Goal: Information Seeking & Learning: Learn about a topic

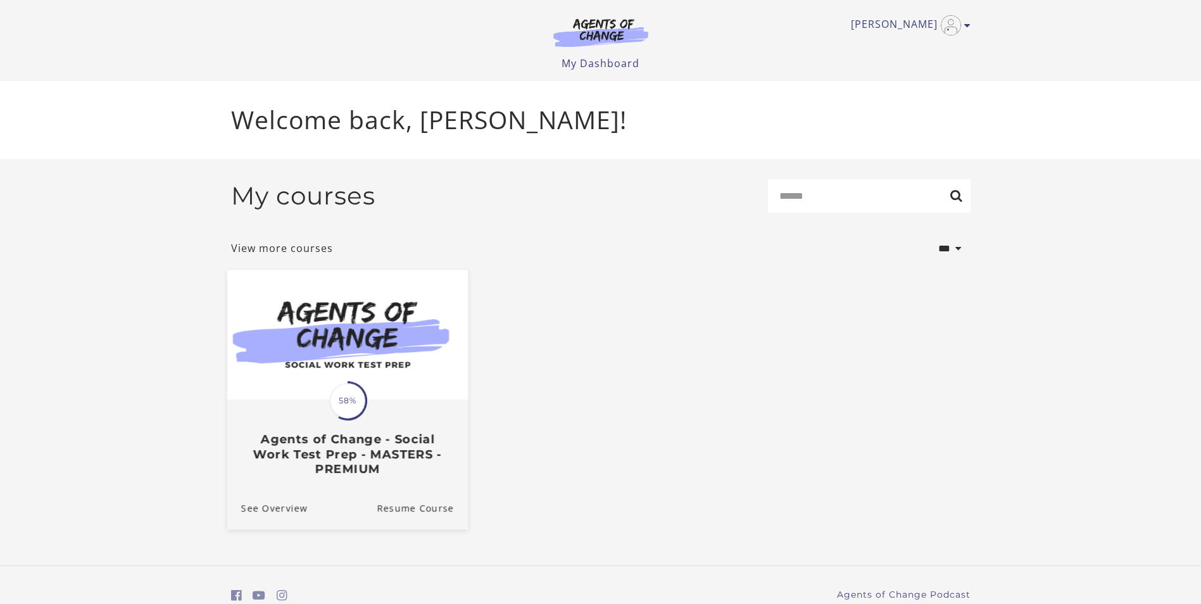
click at [334, 410] on span "58%" at bounding box center [347, 400] width 35 height 35
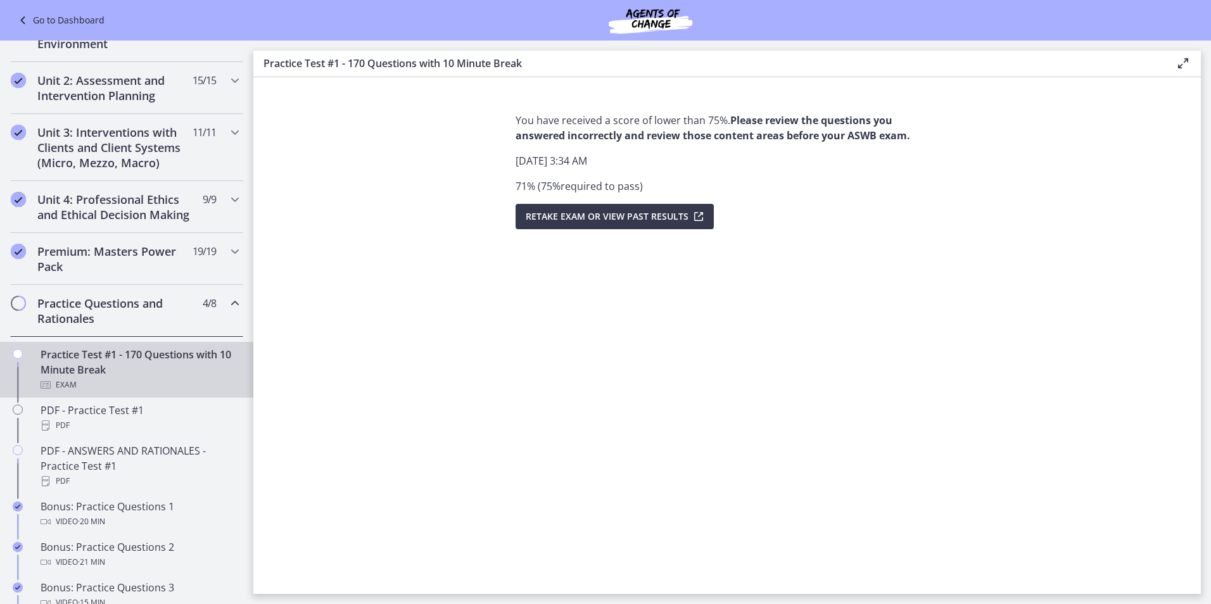
scroll to position [380, 0]
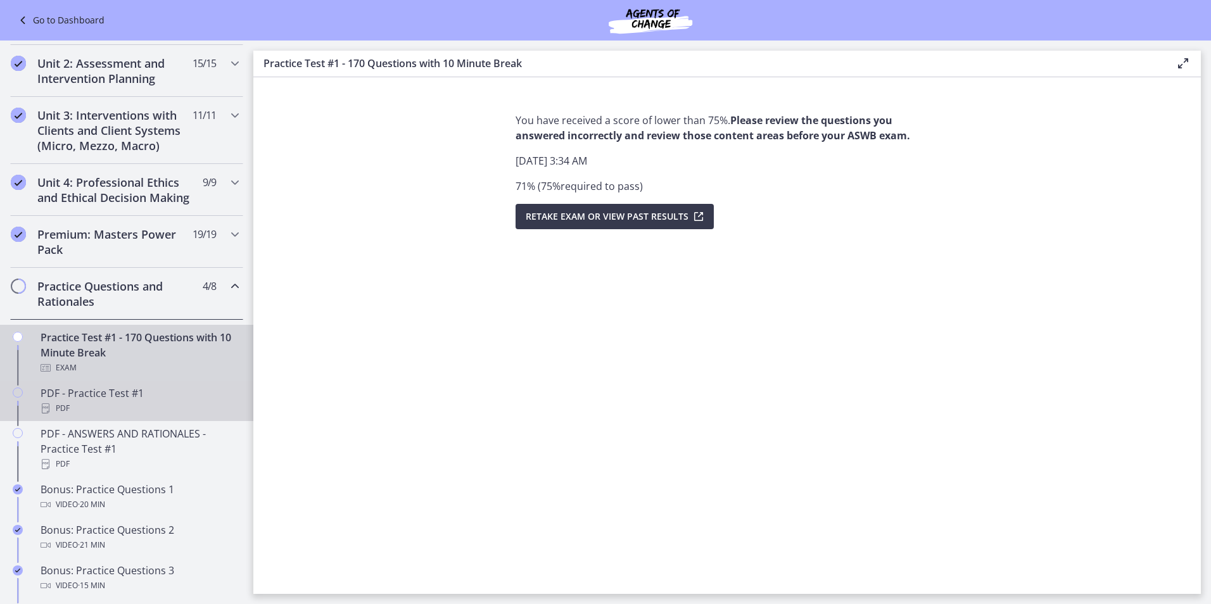
click at [87, 415] on div "PDF - Practice Test #1 PDF" at bounding box center [140, 401] width 198 height 30
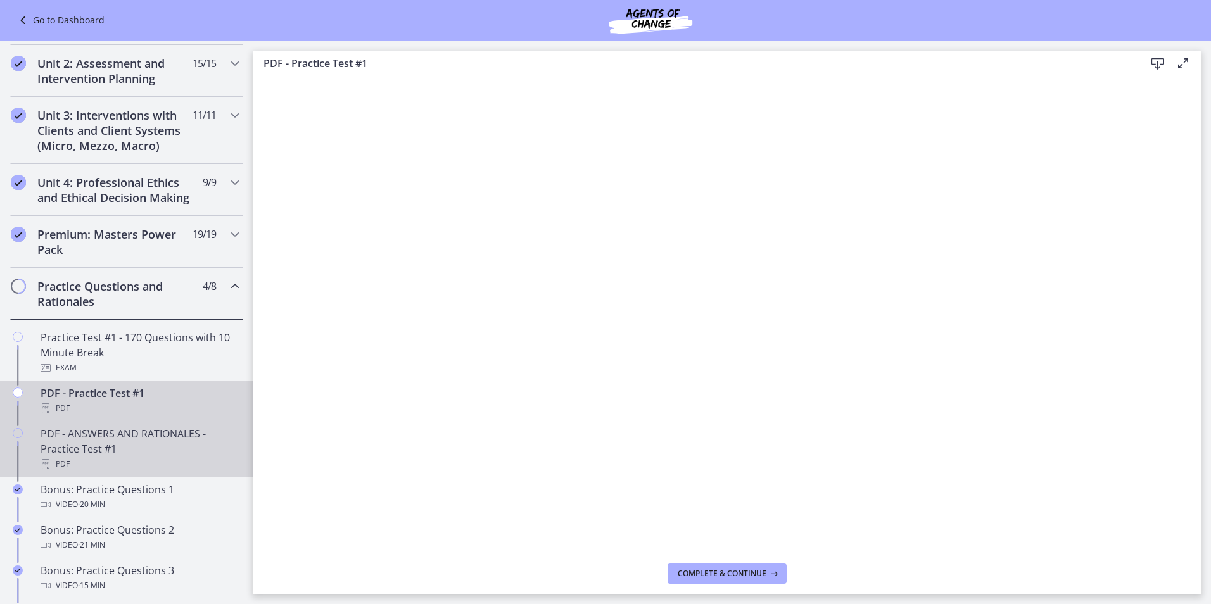
click at [77, 454] on div "PDF - ANSWERS AND RATIONALES - Practice Test #1 PDF" at bounding box center [140, 449] width 198 height 46
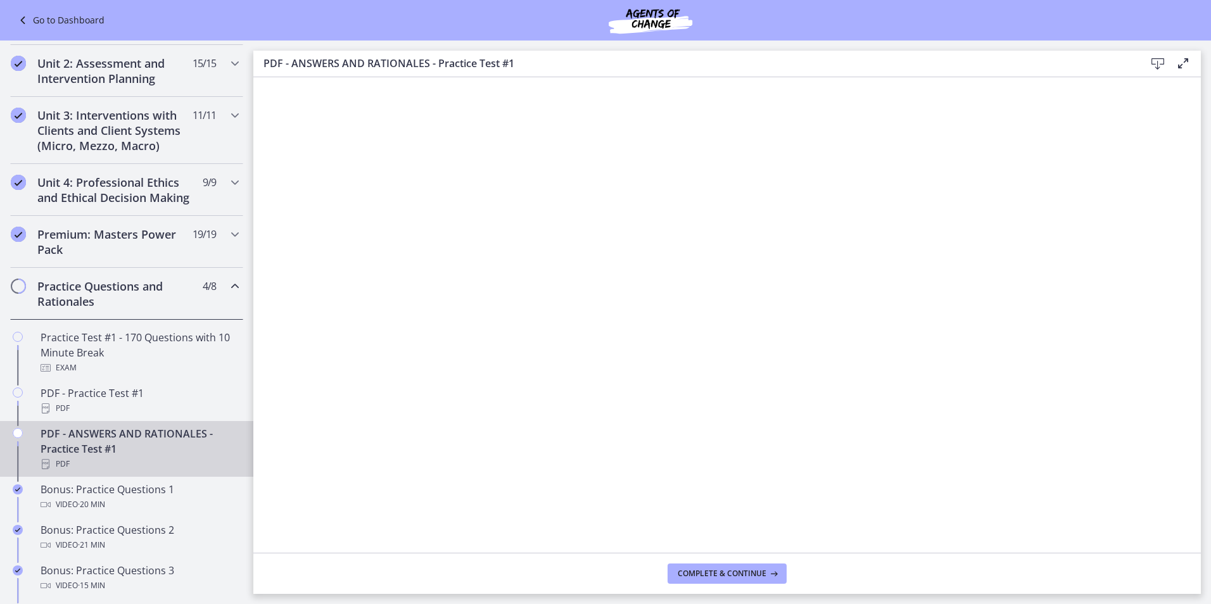
click at [1157, 65] on icon at bounding box center [1157, 63] width 15 height 15
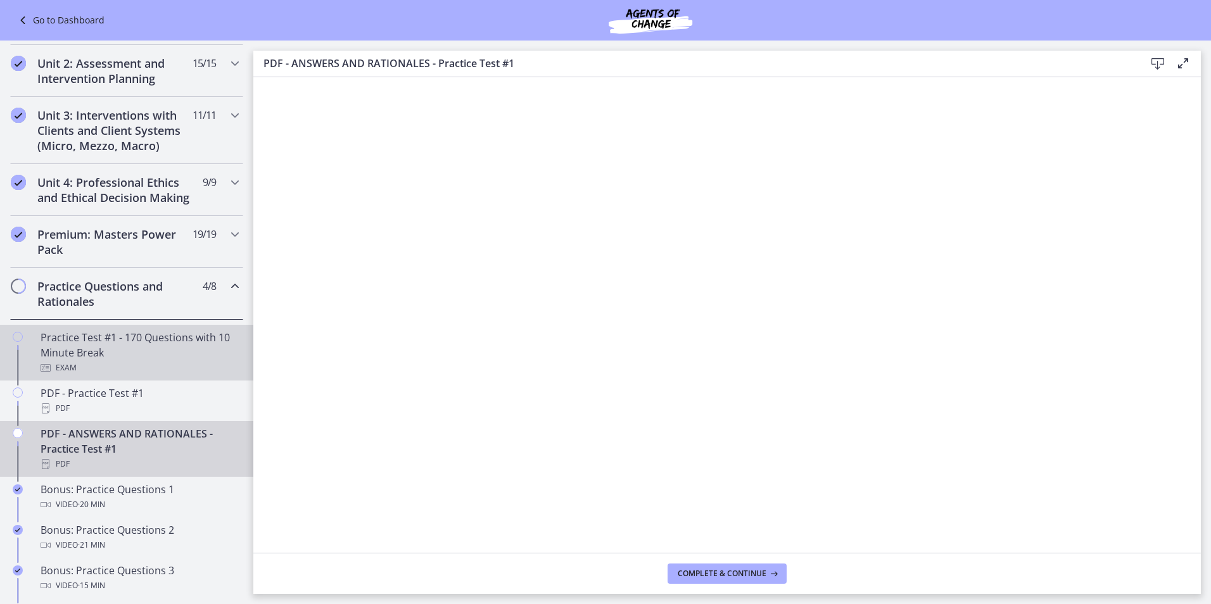
click at [91, 375] on div "Exam" at bounding box center [140, 367] width 198 height 15
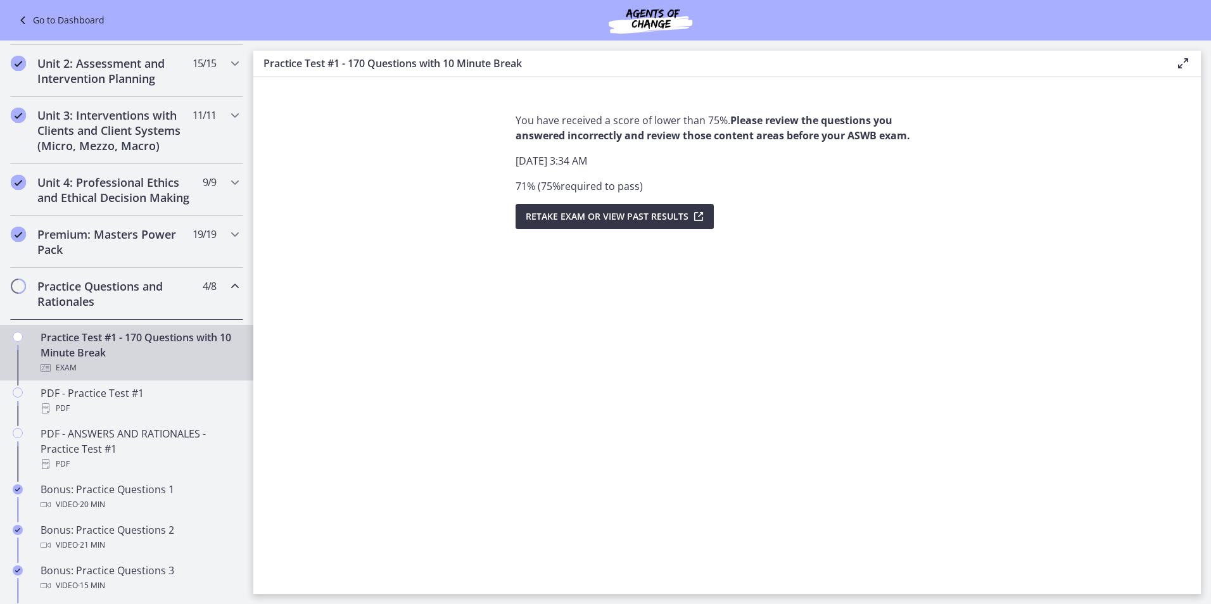
click at [600, 218] on span "Retake Exam OR View Past Results" at bounding box center [607, 216] width 163 height 15
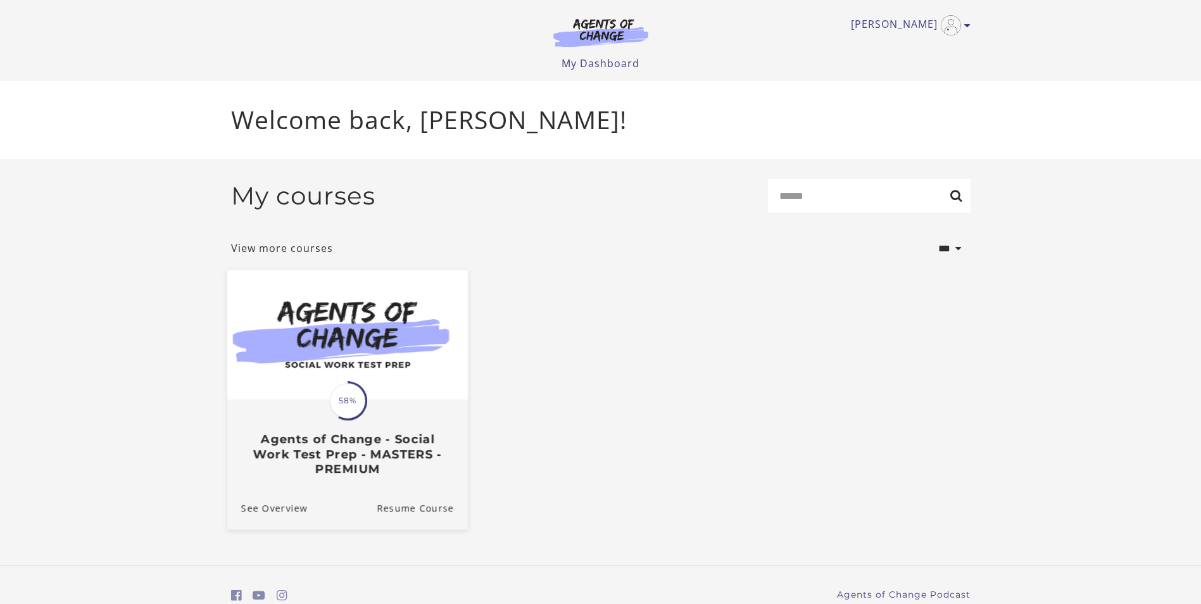
click at [329, 402] on span at bounding box center [347, 400] width 47 height 47
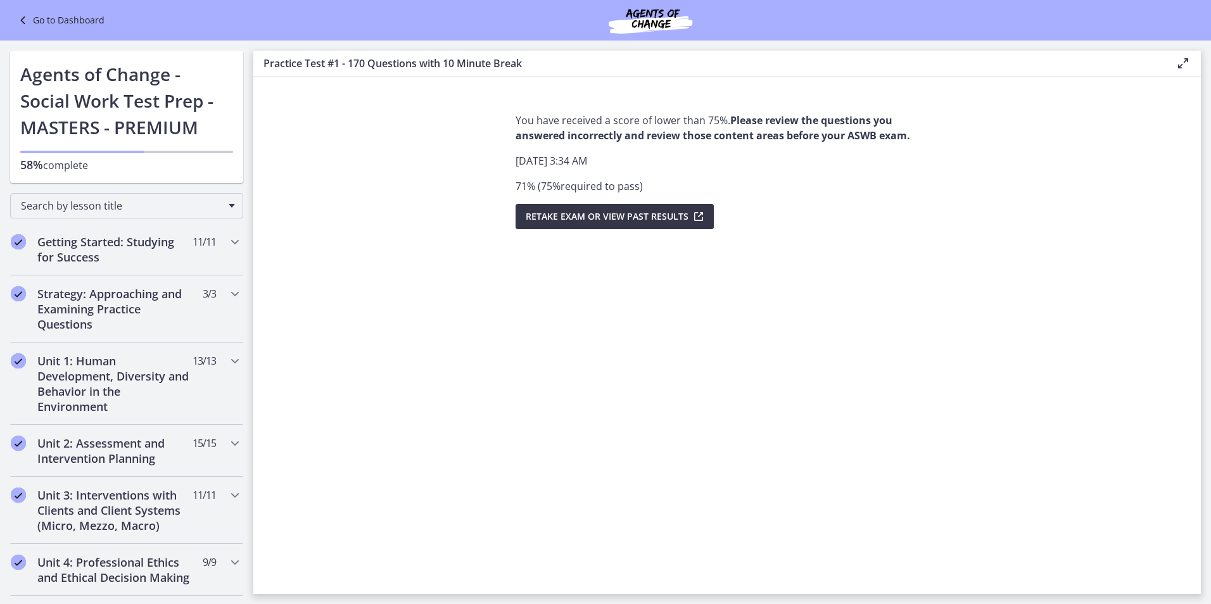
click at [619, 214] on span "Retake Exam OR View Past Results" at bounding box center [607, 216] width 163 height 15
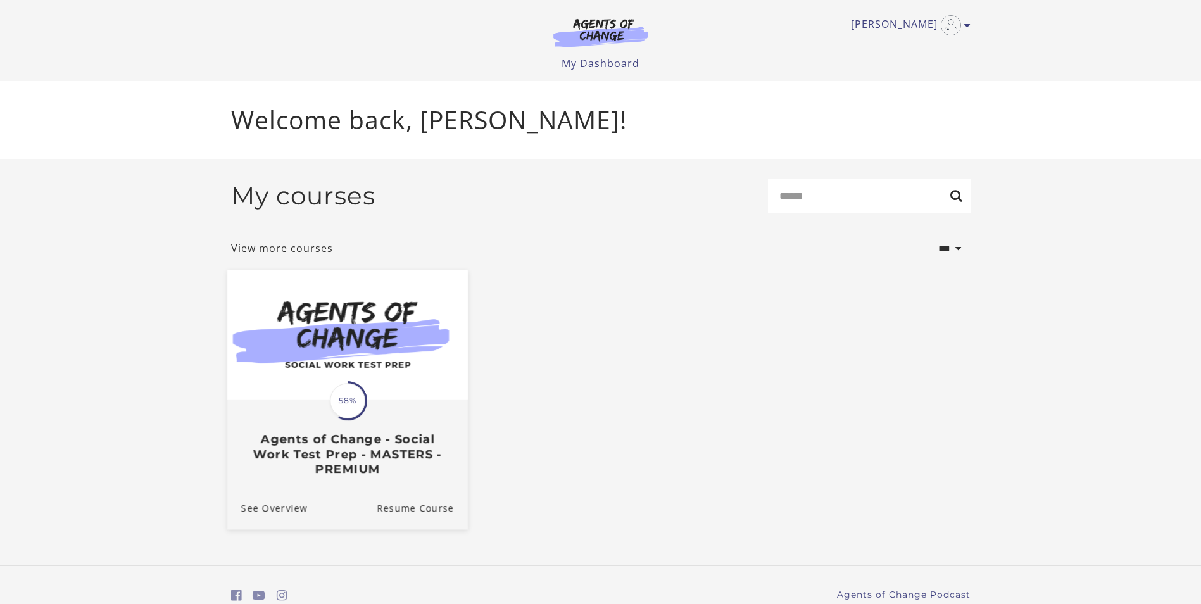
click at [356, 400] on span "58%" at bounding box center [347, 400] width 35 height 35
